Goal: Transaction & Acquisition: Subscribe to service/newsletter

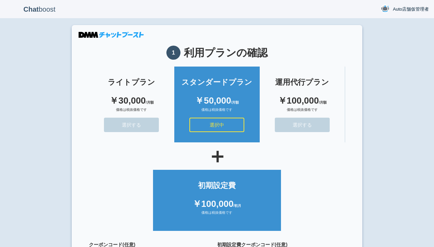
scroll to position [61, 0]
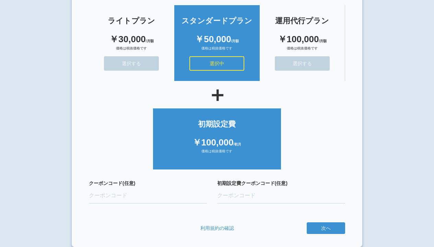
click at [0, 0] on button "次へ" at bounding box center [0, 0] width 0 height 0
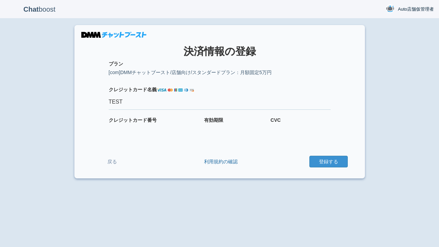
type input "TEST"
click at [328, 161] on button "登録する" at bounding box center [328, 162] width 38 height 12
